Goal: Complete application form: Complete application form

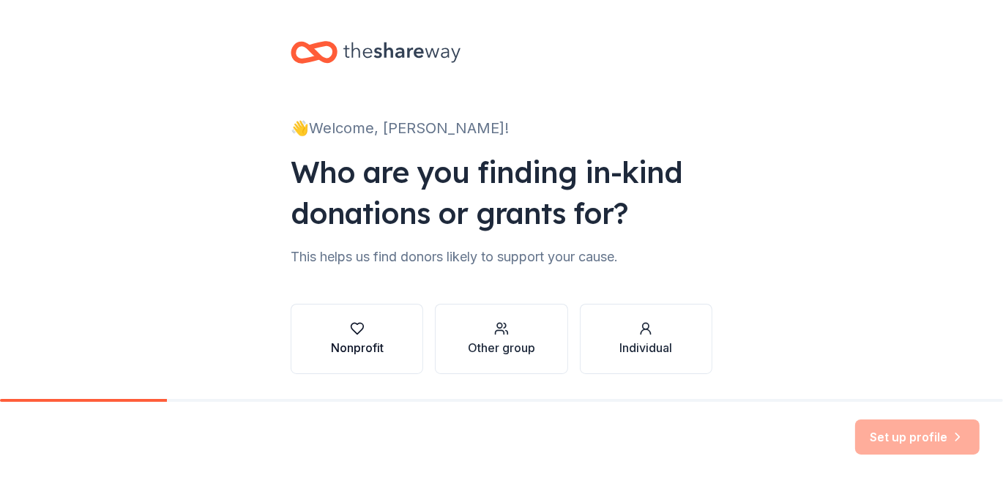
click at [350, 334] on icon "button" at bounding box center [357, 328] width 15 height 15
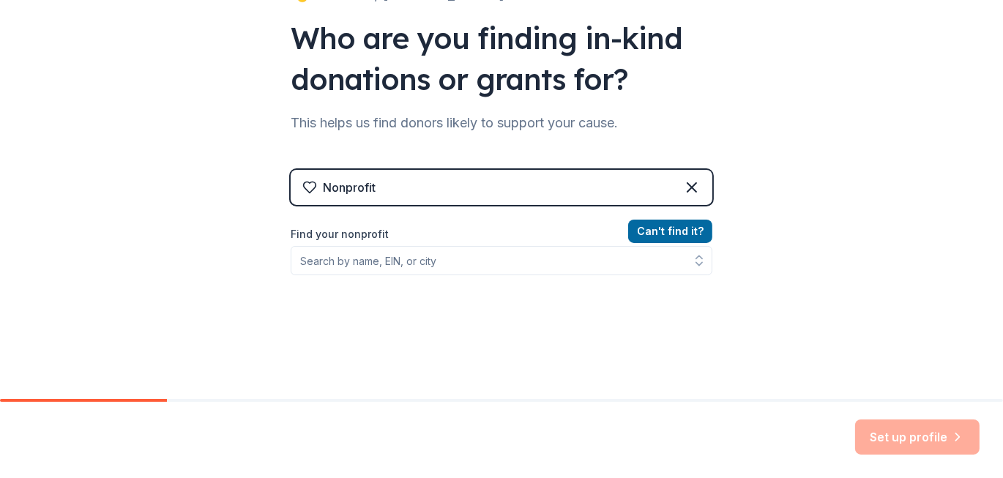
scroll to position [146, 0]
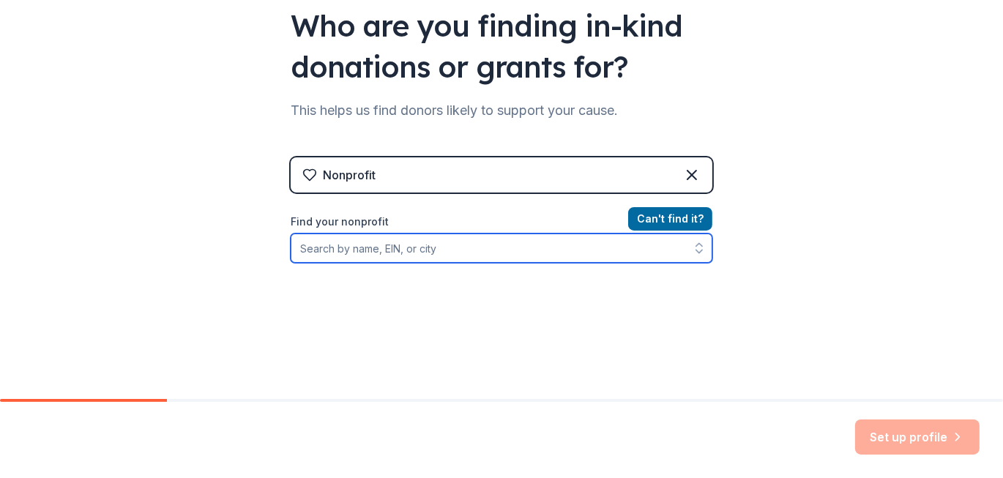
click at [321, 247] on input "Find your nonprofit" at bounding box center [502, 247] width 422 height 29
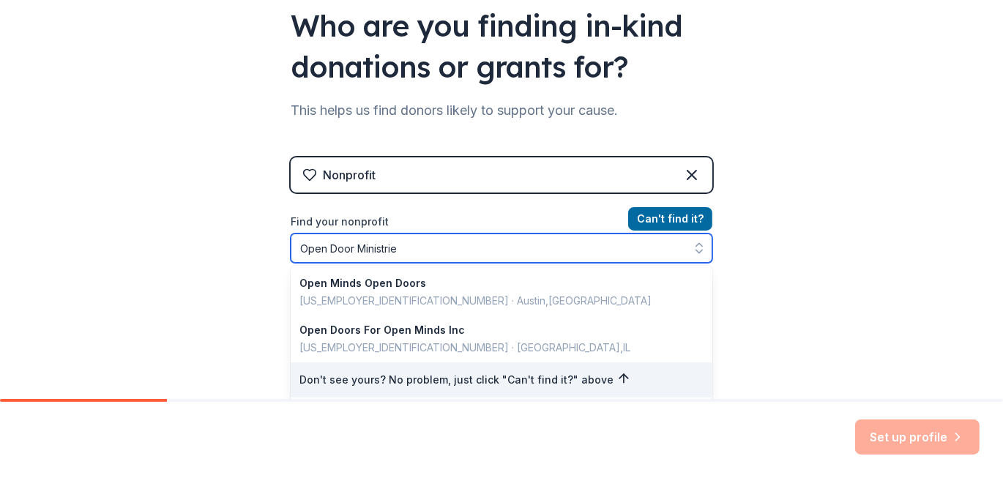
type input "Open Door Ministries"
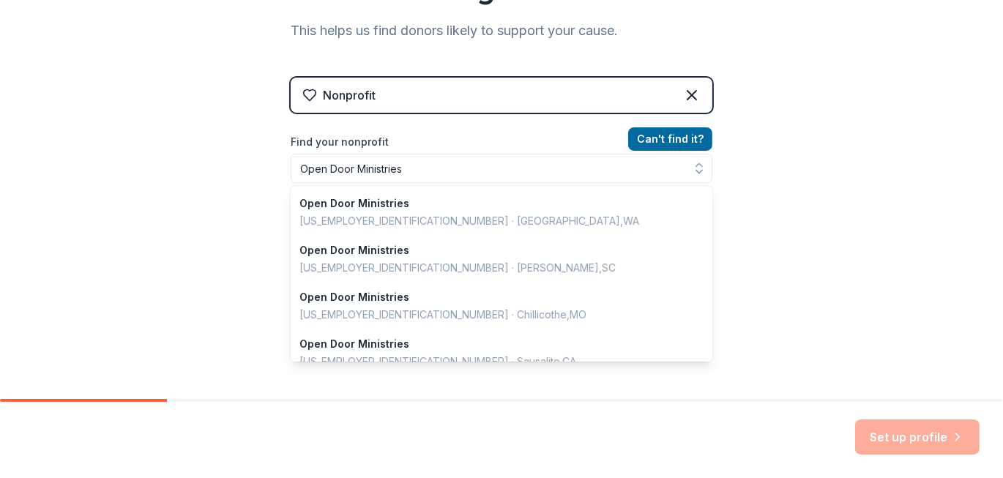
scroll to position [202, 0]
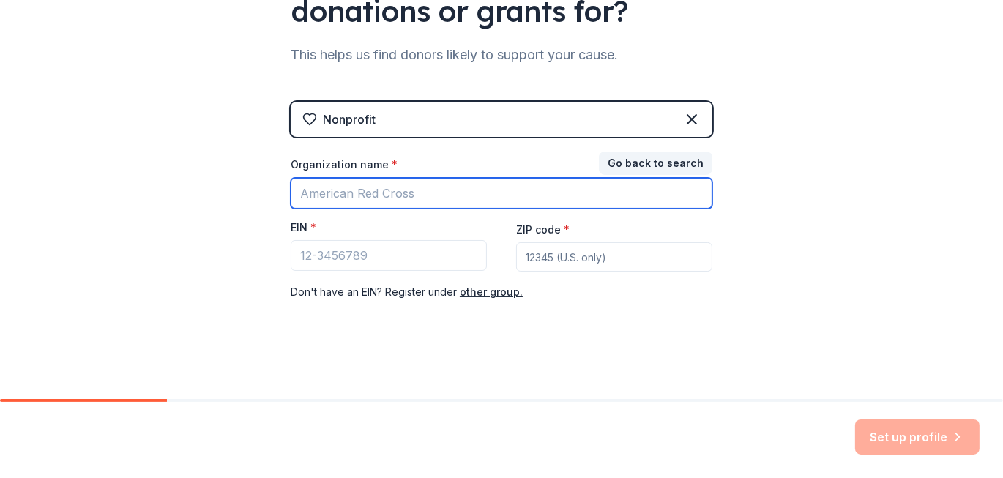
click at [435, 190] on input "Organization name *" at bounding box center [502, 193] width 422 height 31
type input "Open Door Ministries"
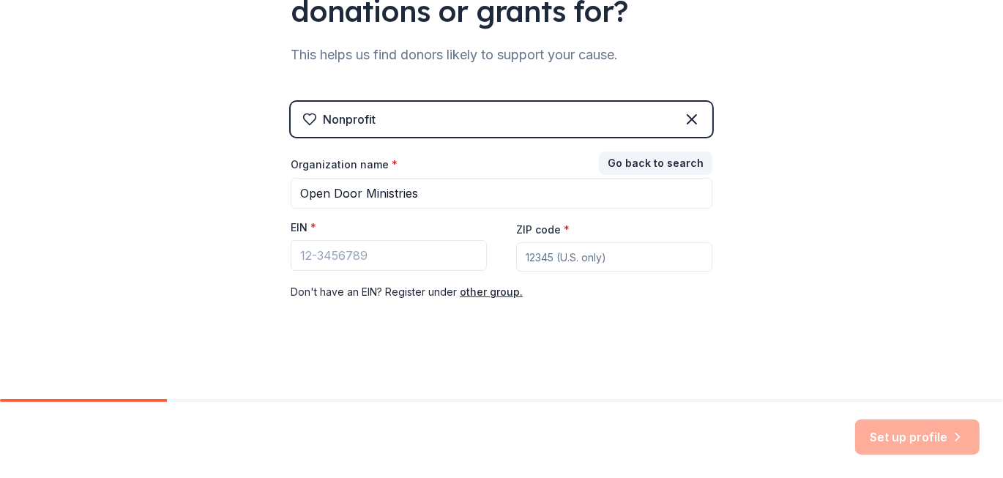
click at [558, 250] on input "ZIP code *" at bounding box center [614, 256] width 196 height 29
type input "32641"
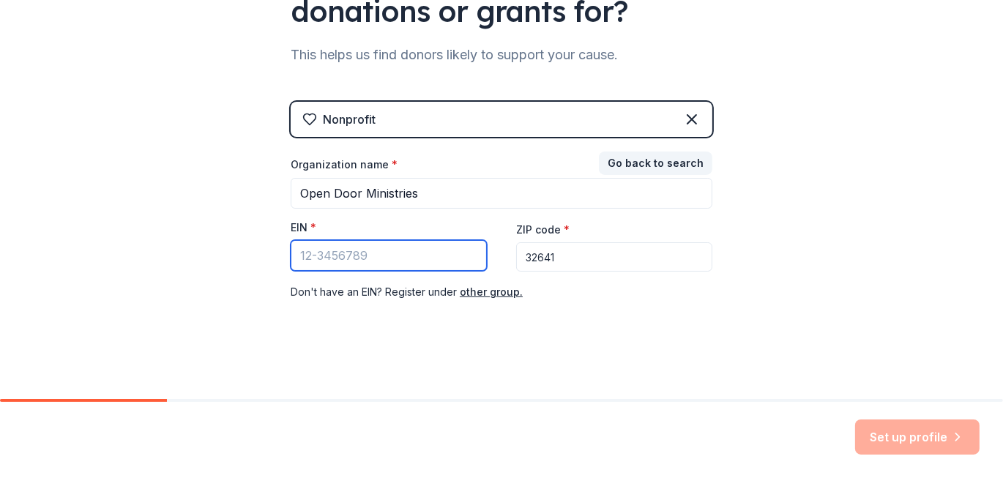
click at [414, 252] on input "EIN *" at bounding box center [389, 255] width 196 height 31
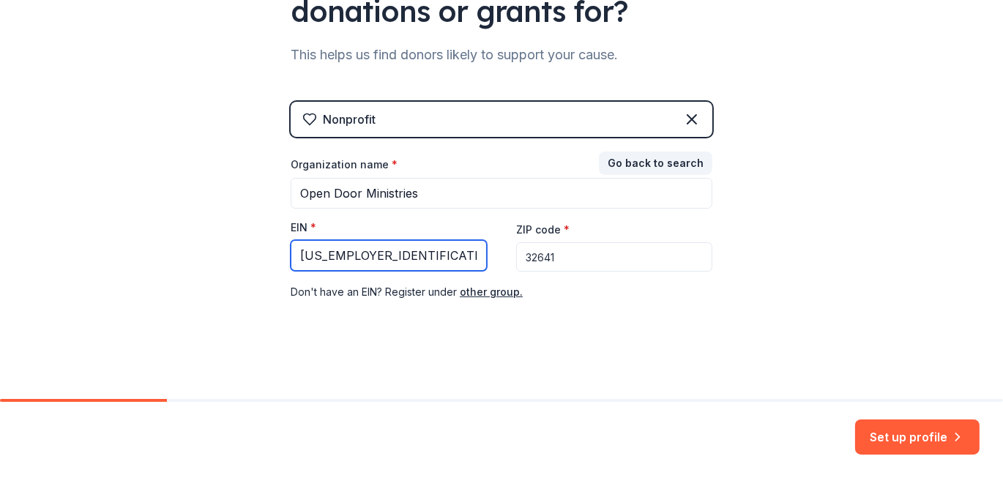
click at [370, 255] on input "[US_EMPLOYER_IDENTIFICATION_NUMBER]" at bounding box center [389, 255] width 196 height 31
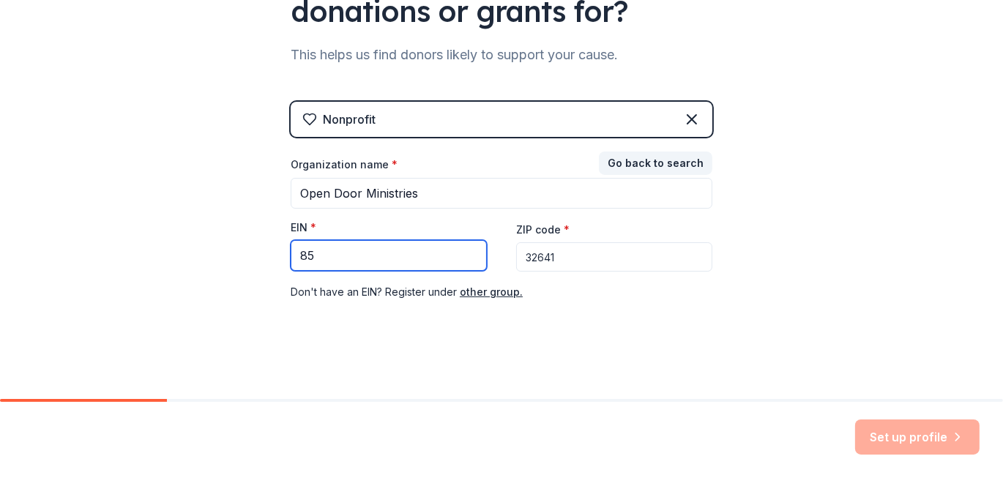
type input "8"
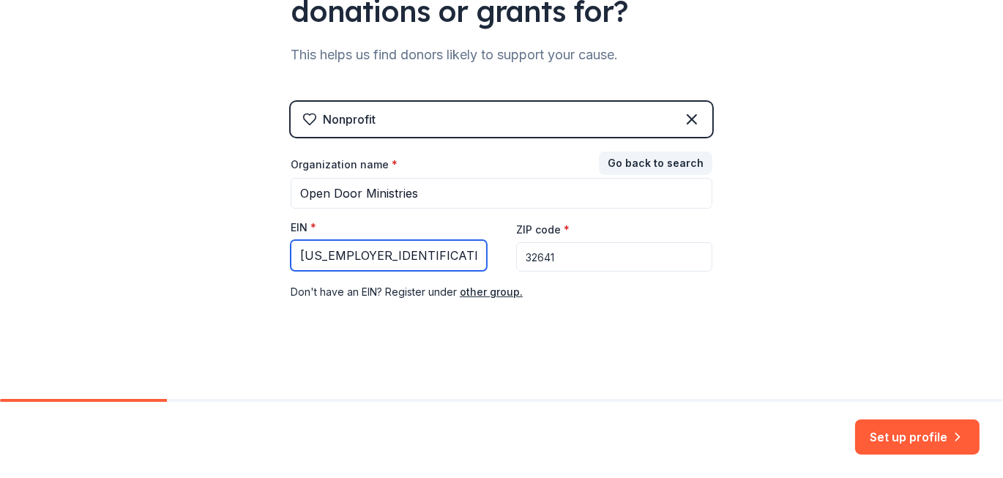
type input "[US_EMPLOYER_IDENTIFICATION_NUMBER]"
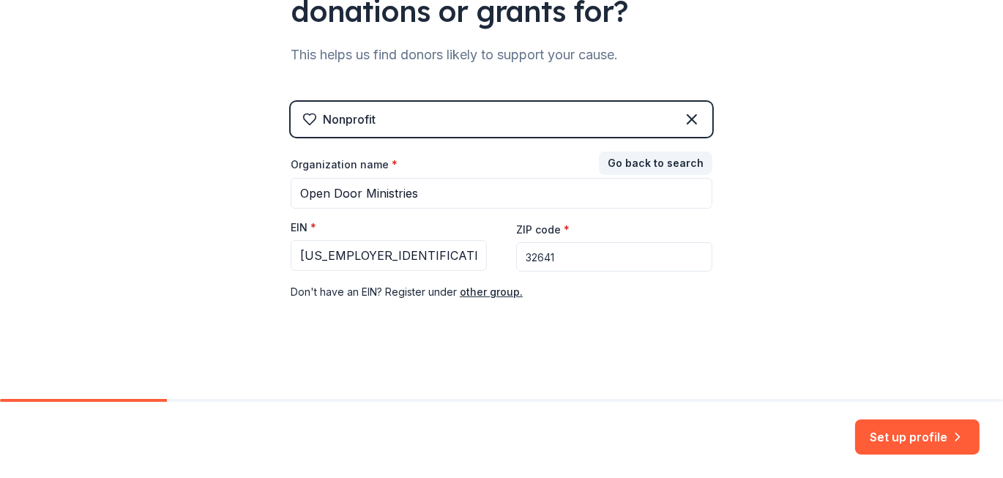
click at [381, 120] on div "Nonprofit" at bounding box center [502, 119] width 422 height 35
click at [687, 115] on icon at bounding box center [692, 120] width 18 height 18
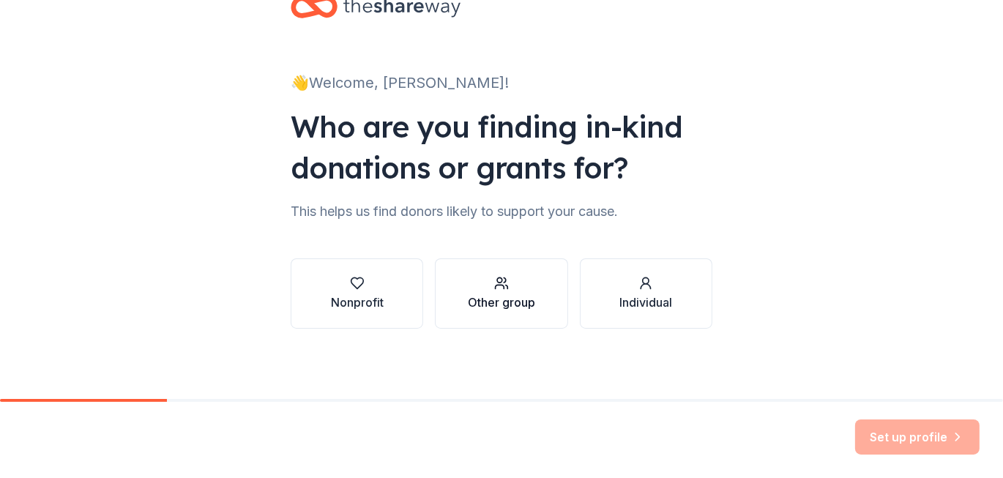
click at [486, 289] on div "button" at bounding box center [501, 283] width 67 height 15
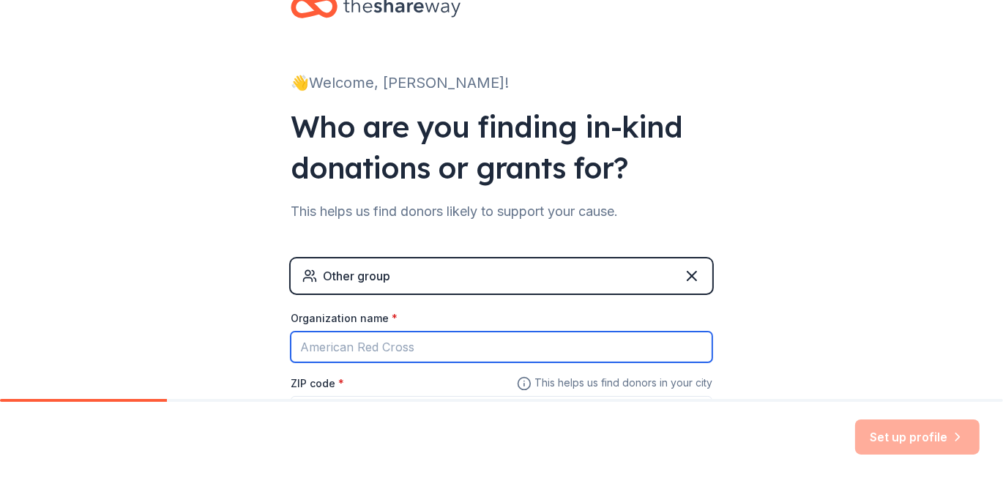
click at [447, 347] on input "Organization name *" at bounding box center [502, 347] width 422 height 31
type input "Open Door Ministries"
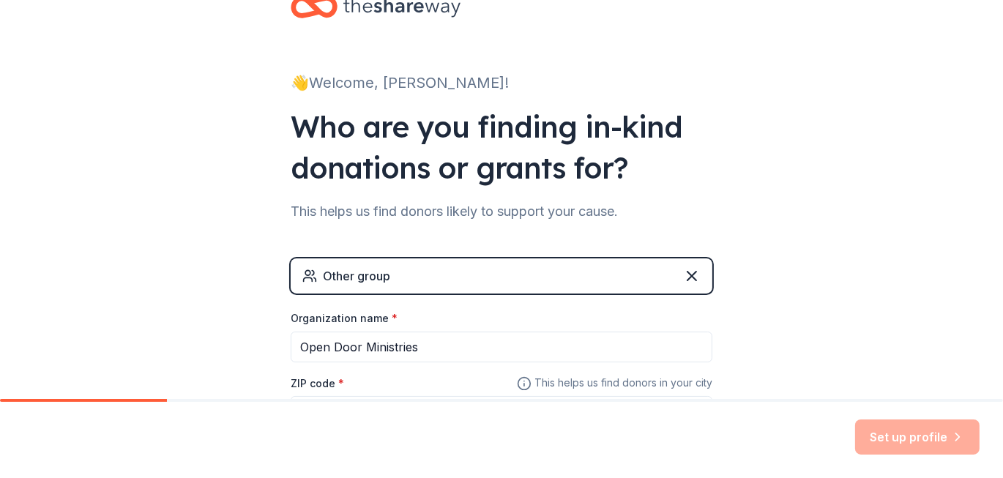
click at [395, 381] on div "ZIP code *" at bounding box center [502, 400] width 422 height 52
click at [559, 381] on span "This helps us find donors in your city" at bounding box center [614, 383] width 195 height 18
click at [312, 383] on label "ZIP code *" at bounding box center [317, 383] width 53 height 15
click at [312, 396] on input "ZIP code *" at bounding box center [502, 410] width 422 height 29
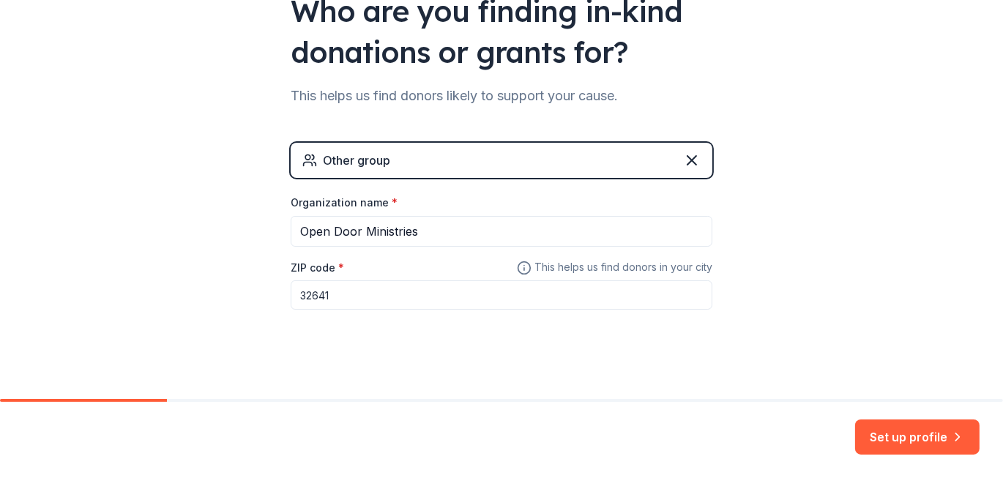
scroll to position [171, 0]
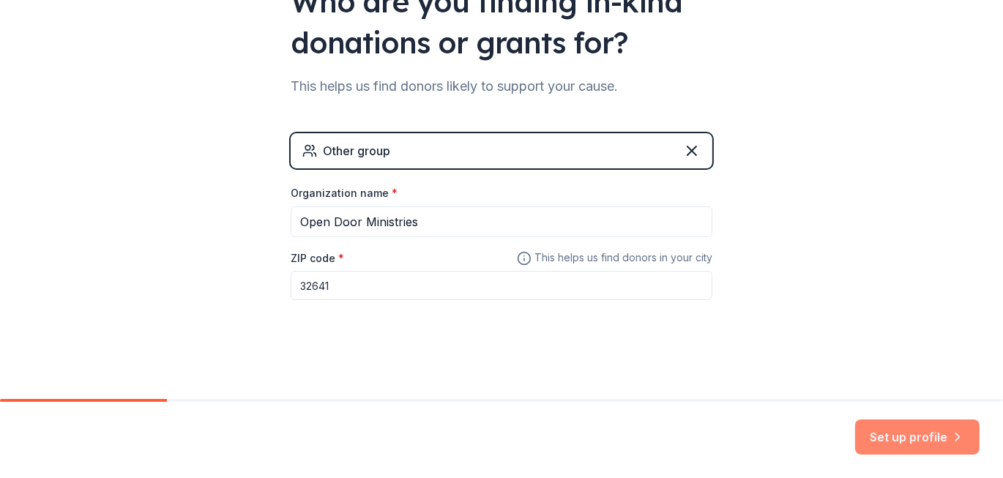
type input "32641"
click at [915, 435] on button "Set up profile" at bounding box center [917, 436] width 124 height 35
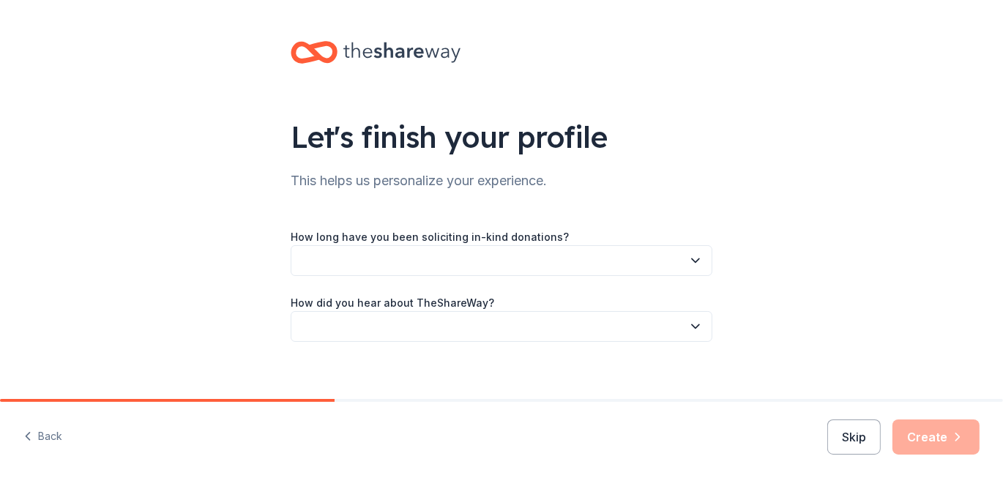
click at [692, 262] on icon "button" at bounding box center [695, 261] width 7 height 4
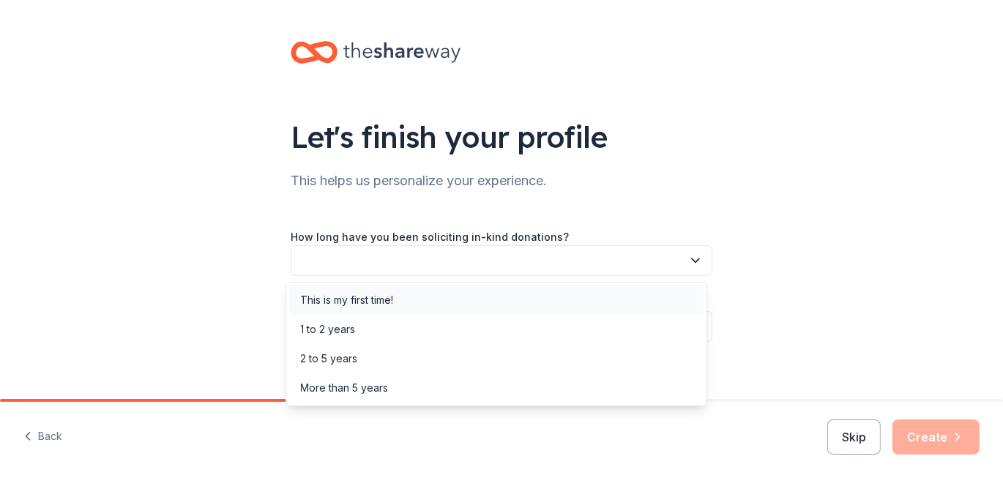
click at [421, 293] on div "This is my first time!" at bounding box center [496, 299] width 414 height 29
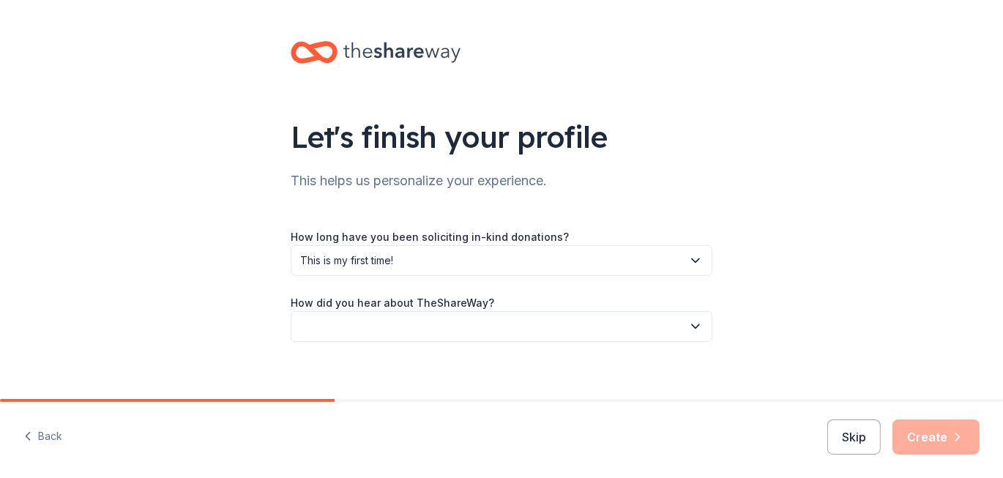
click at [688, 326] on icon "button" at bounding box center [695, 326] width 15 height 15
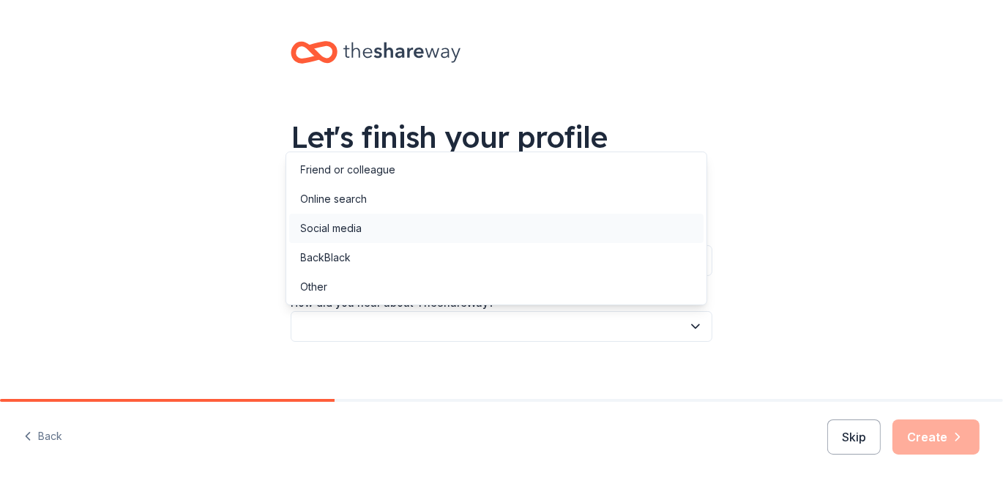
click at [368, 226] on div "Social media" at bounding box center [496, 228] width 414 height 29
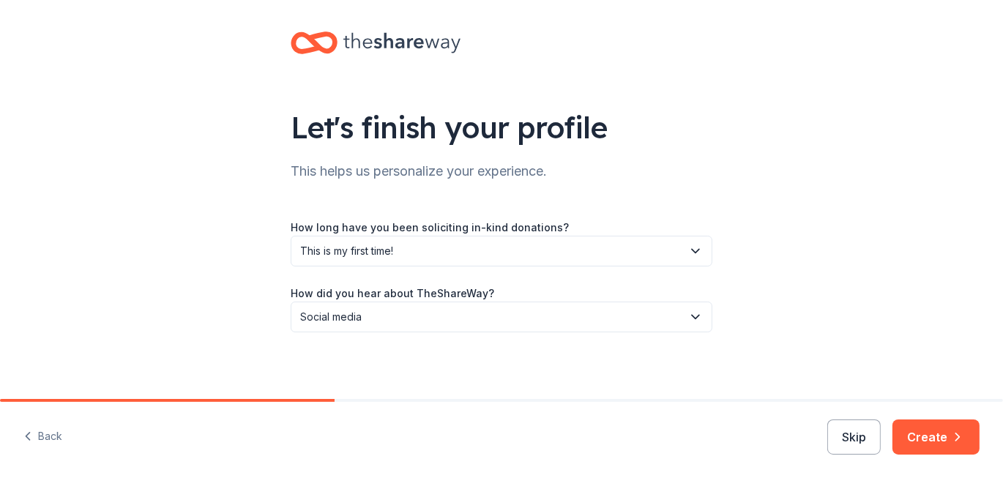
scroll to position [12, 0]
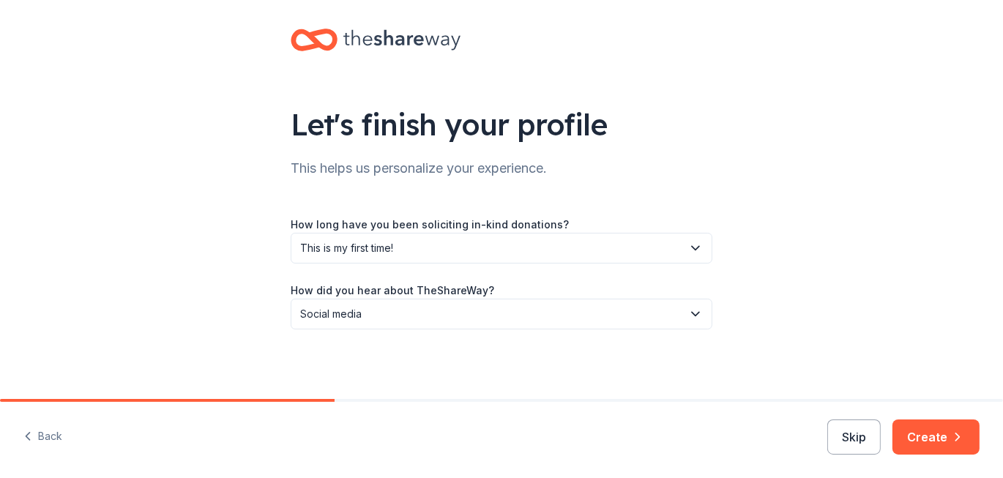
click at [931, 431] on button "Create" at bounding box center [935, 436] width 87 height 35
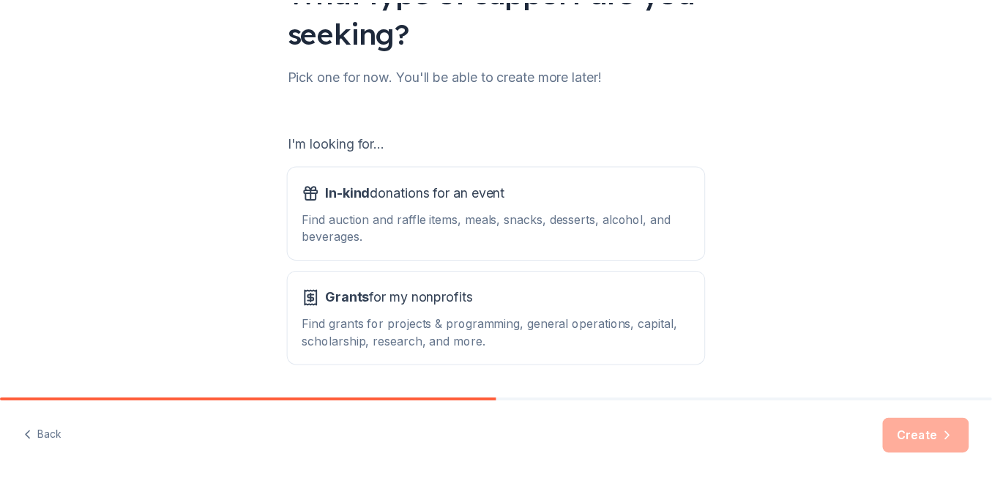
scroll to position [192, 0]
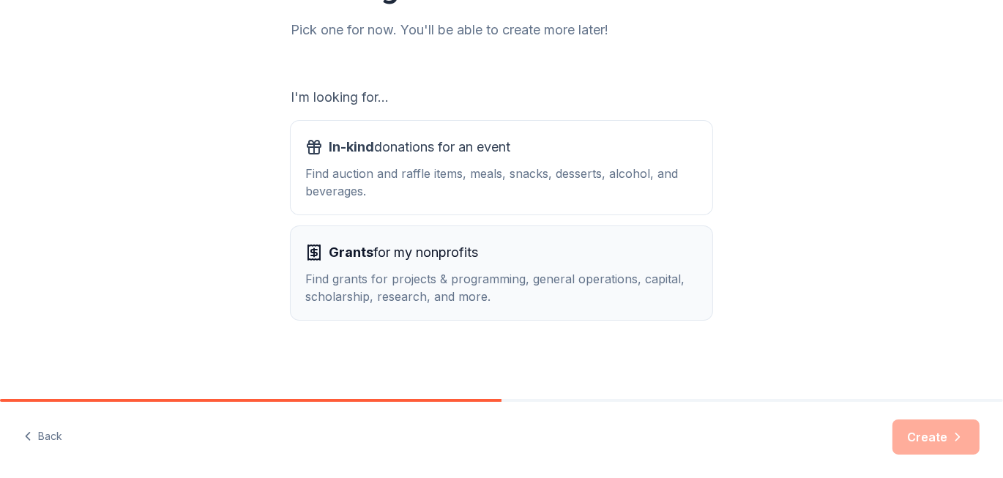
click at [326, 277] on div "Find grants for projects & programming, general operations, capital, scholarshi…" at bounding box center [501, 287] width 392 height 35
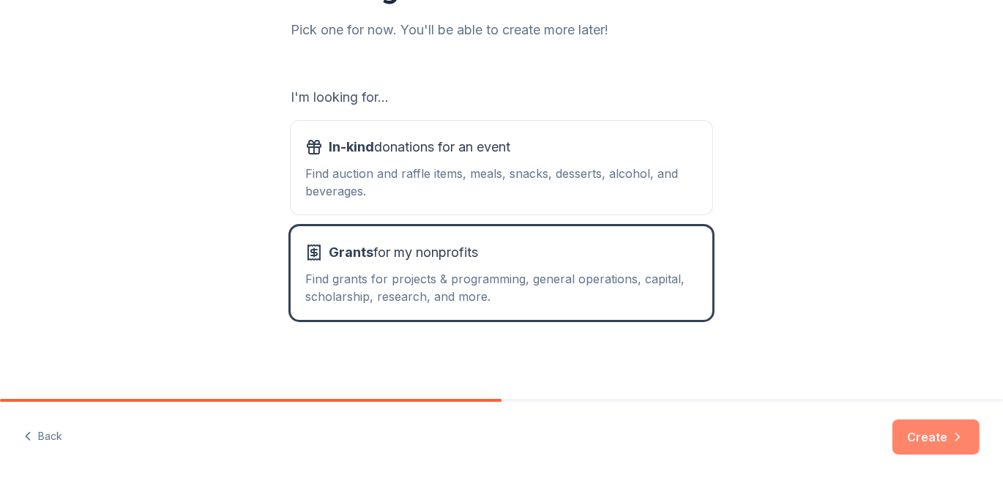
click at [924, 435] on button "Create" at bounding box center [935, 436] width 87 height 35
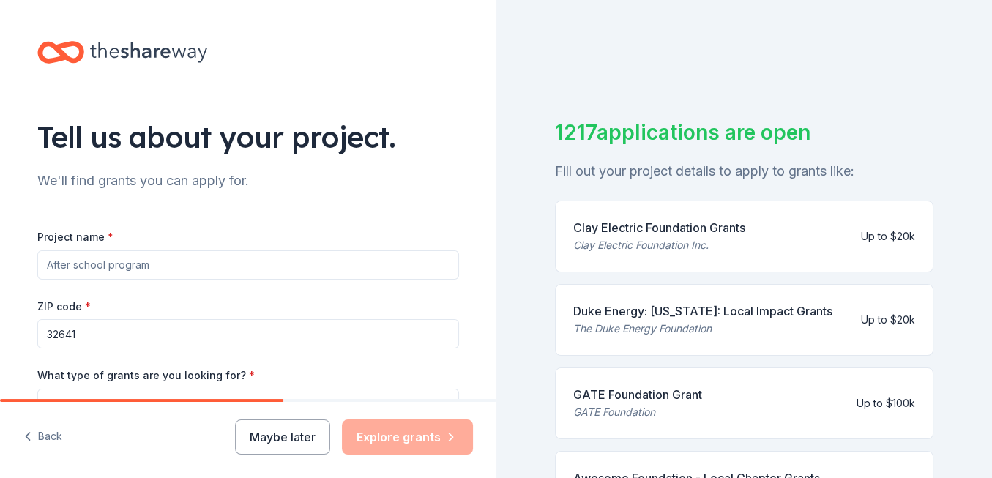
click at [368, 268] on input "Project name *" at bounding box center [248, 264] width 422 height 29
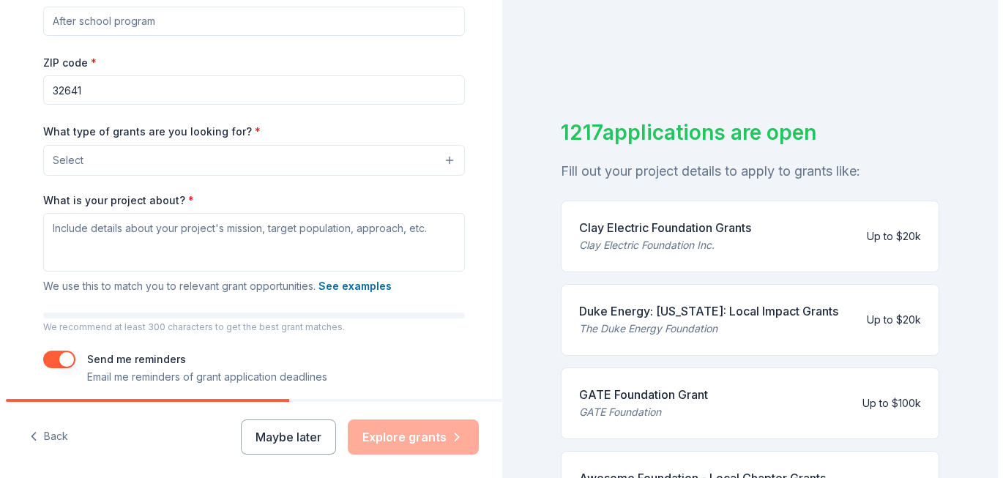
scroll to position [246, 0]
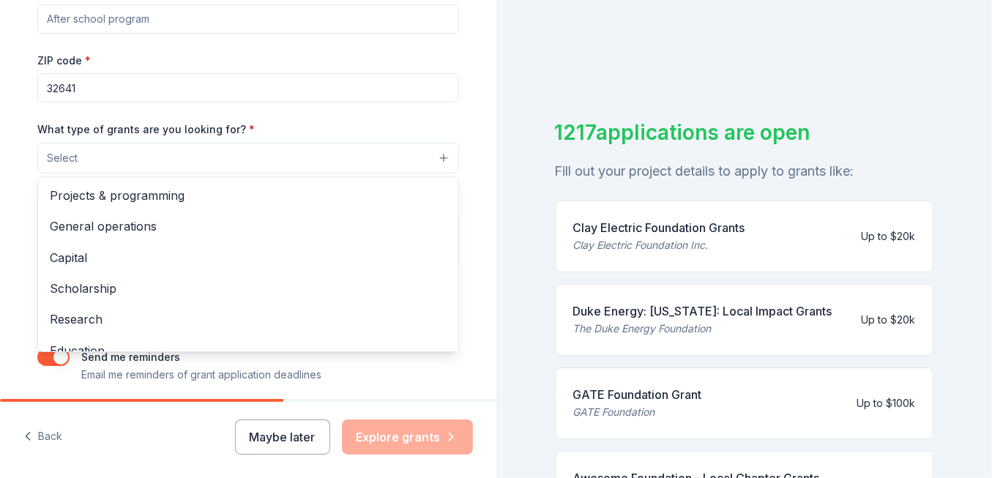
click at [249, 146] on button "Select" at bounding box center [248, 158] width 422 height 31
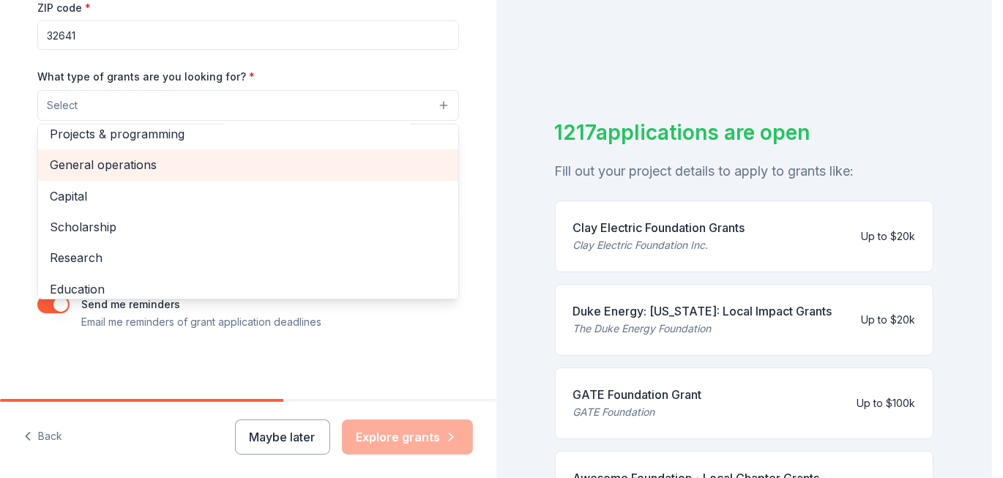
scroll to position [0, 0]
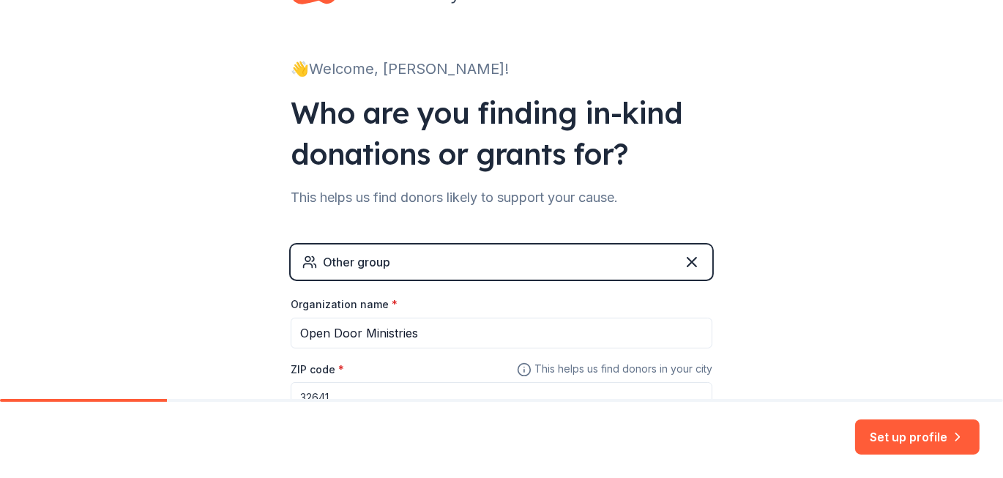
scroll to position [146, 0]
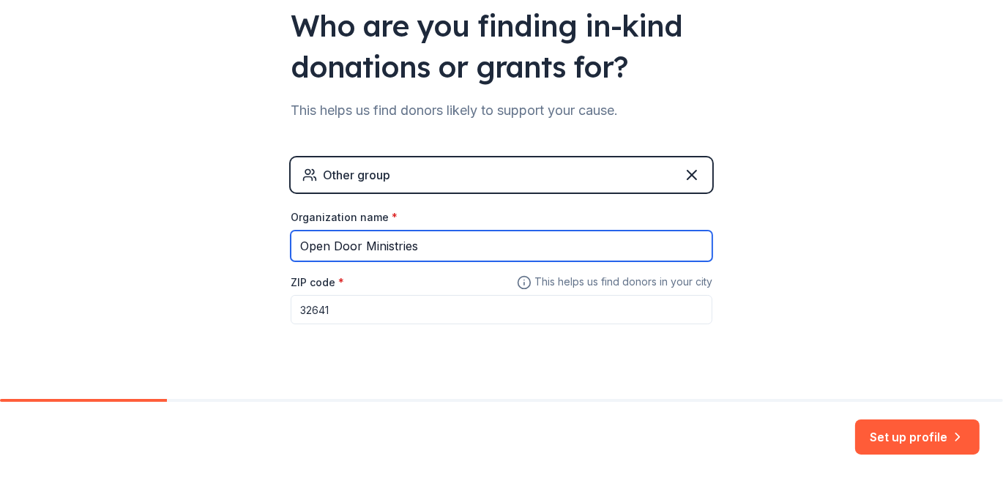
click at [435, 246] on input "Open Door Ministries" at bounding box center [502, 246] width 422 height 31
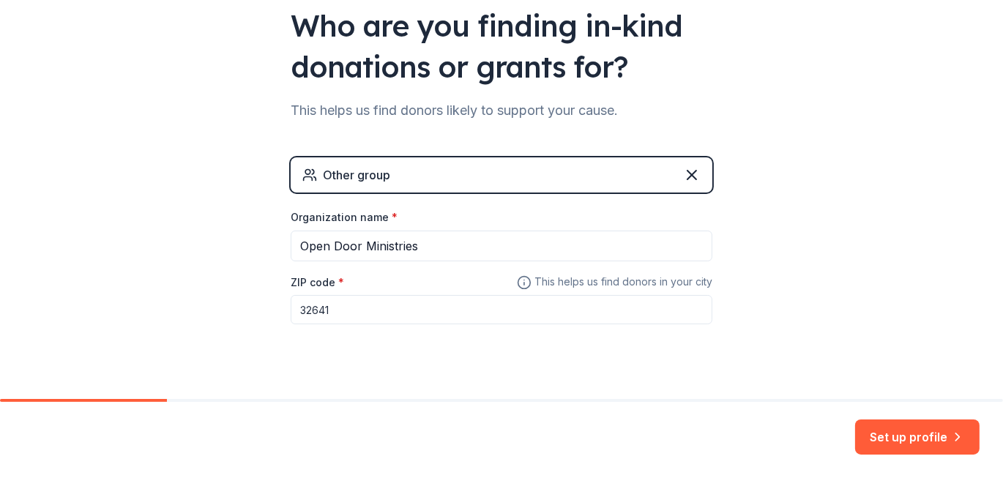
click at [903, 432] on button "Set up profile" at bounding box center [917, 436] width 124 height 35
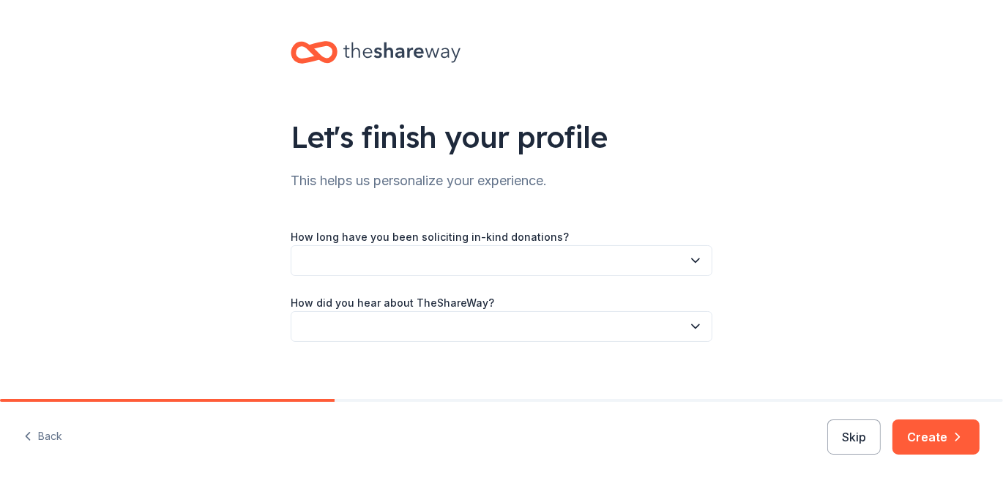
click at [647, 253] on button "button" at bounding box center [502, 260] width 422 height 31
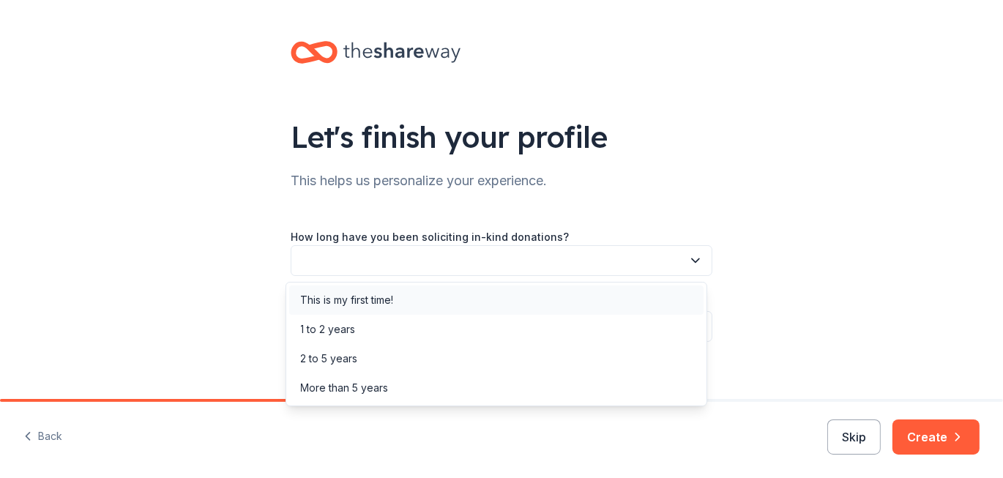
click at [350, 299] on div "This is my first time!" at bounding box center [347, 300] width 93 height 18
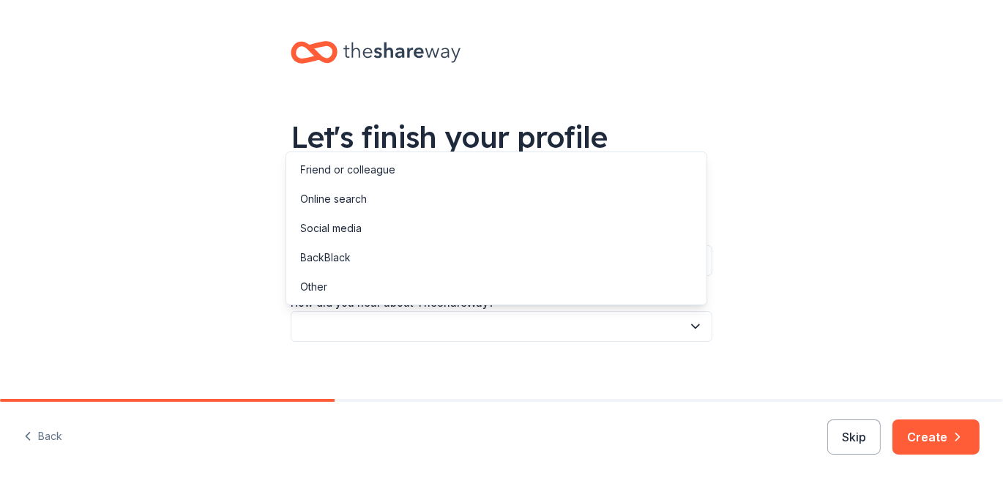
click at [490, 323] on button "button" at bounding box center [502, 326] width 422 height 31
click at [329, 225] on div "Social media" at bounding box center [331, 229] width 61 height 18
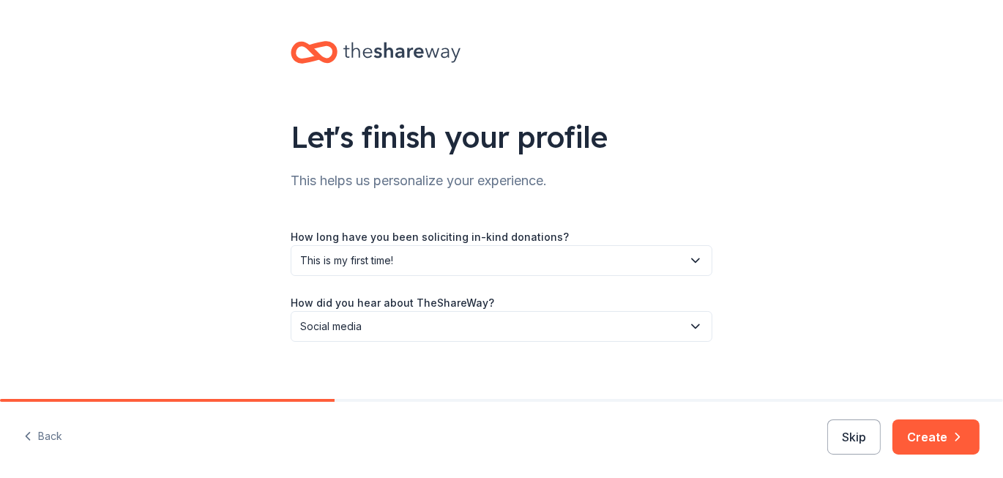
scroll to position [12, 0]
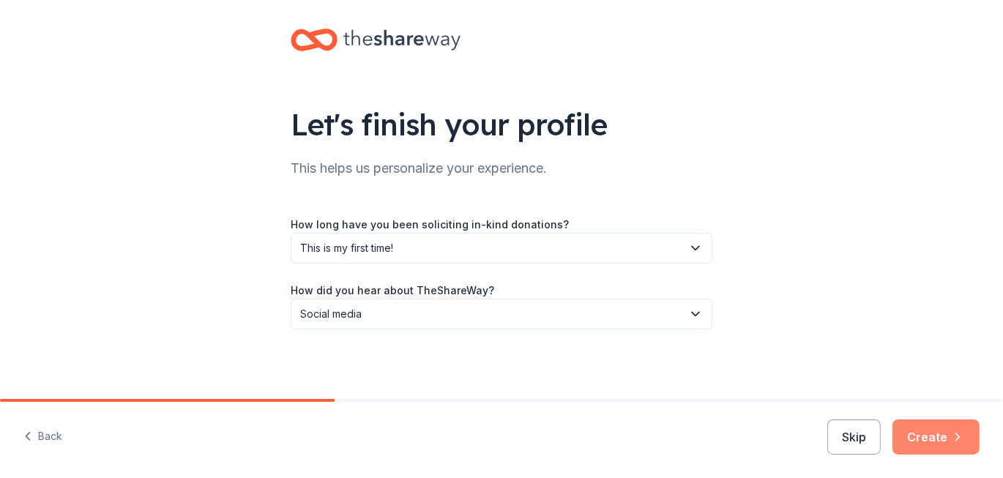
click at [924, 433] on button "Create" at bounding box center [935, 436] width 87 height 35
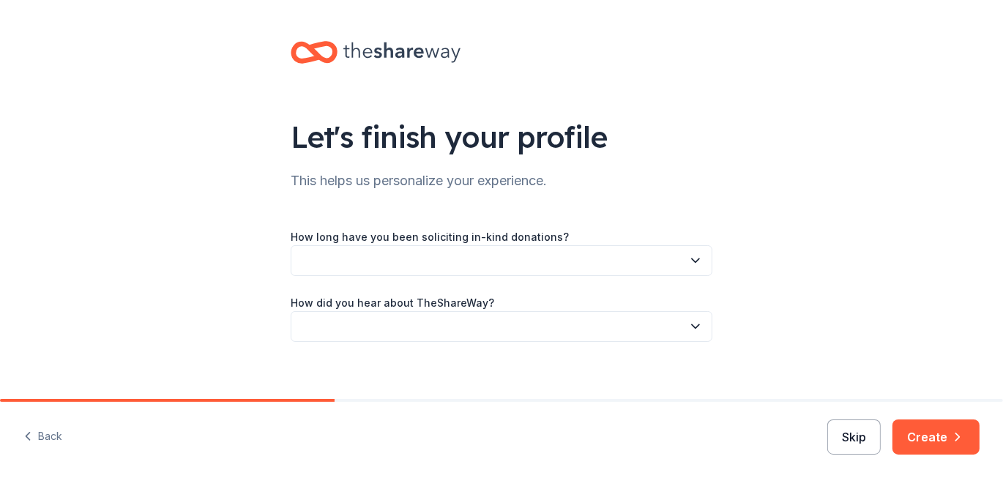
click at [852, 438] on button "Skip" at bounding box center [853, 436] width 53 height 35
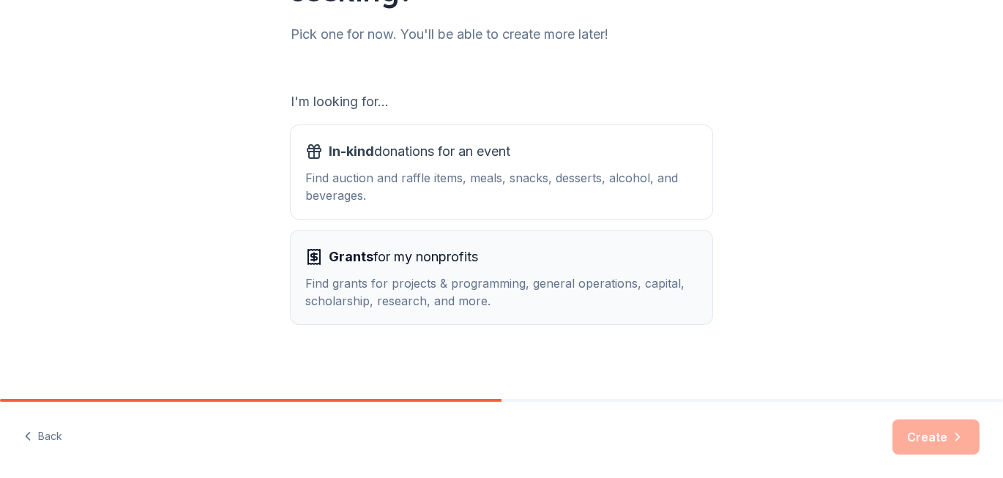
scroll to position [192, 0]
